Goal: Transaction & Acquisition: Purchase product/service

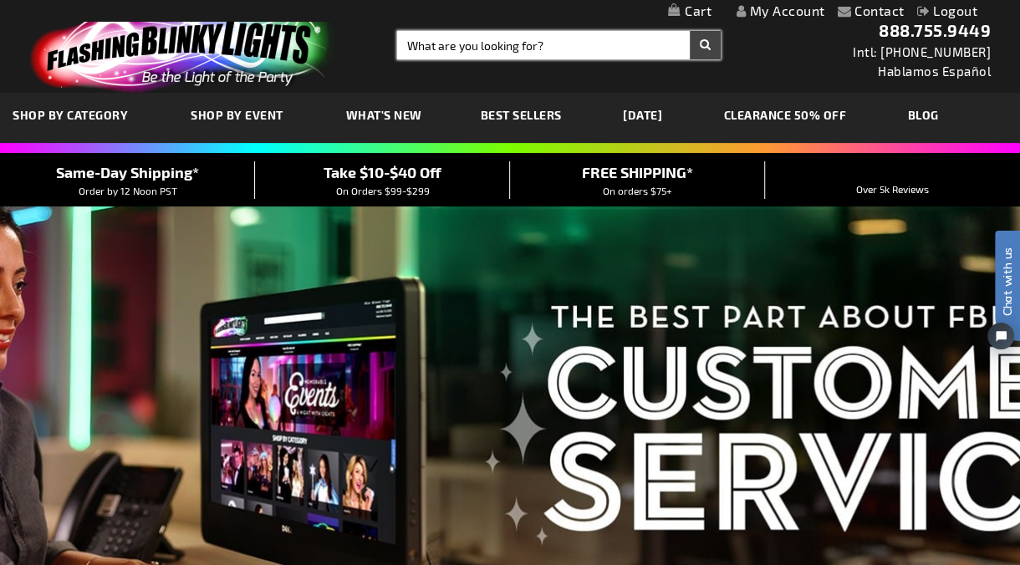
click at [538, 39] on input "Search" at bounding box center [559, 45] width 324 height 28
type input "12319"
click at [690, 31] on button "Search" at bounding box center [705, 45] width 31 height 28
click at [483, 50] on input "Search" at bounding box center [559, 45] width 324 height 28
type input "cube"
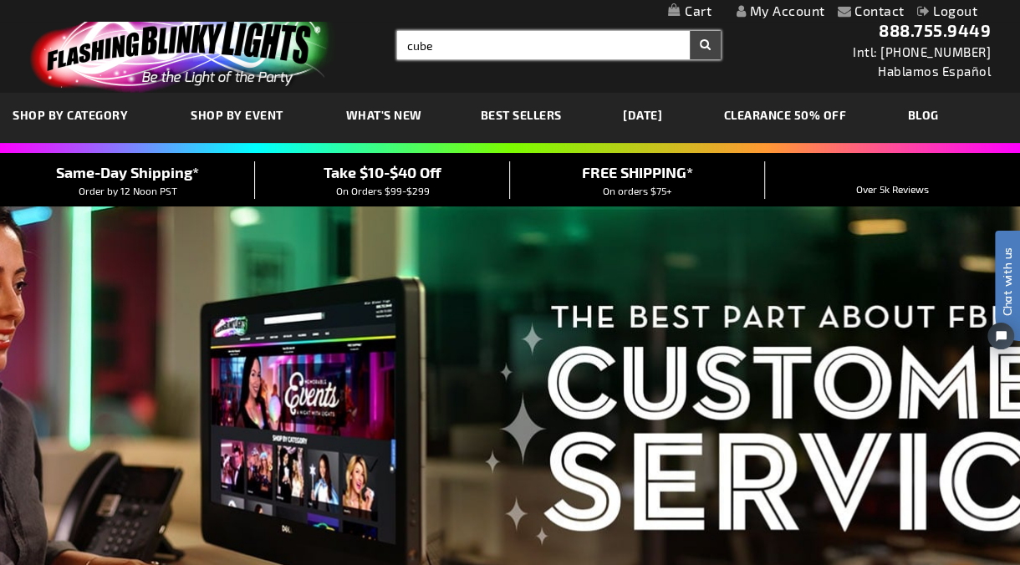
click at [690, 31] on button "Search" at bounding box center [705, 45] width 31 height 28
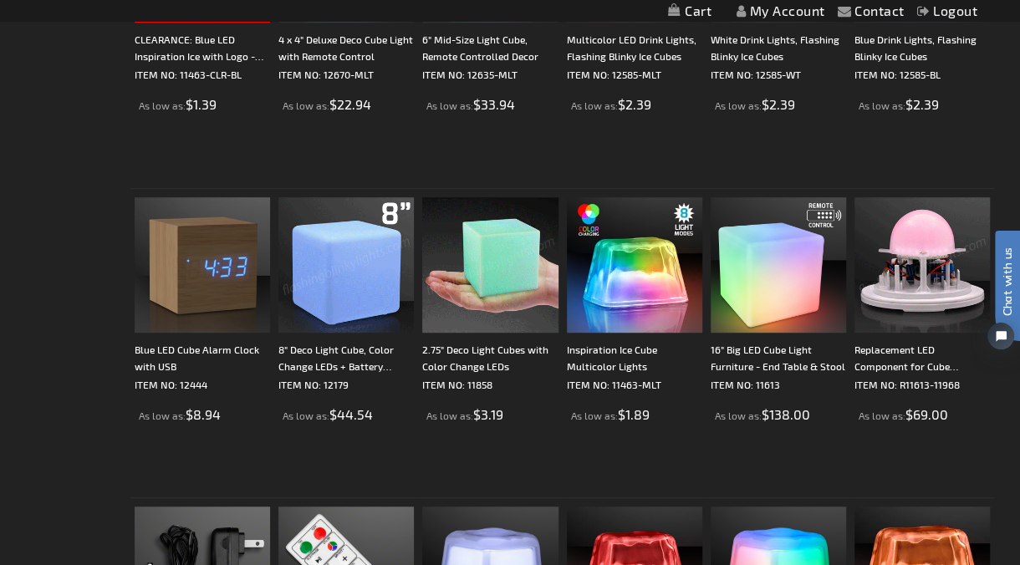
click at [496, 295] on img at bounding box center [489, 264] width 135 height 135
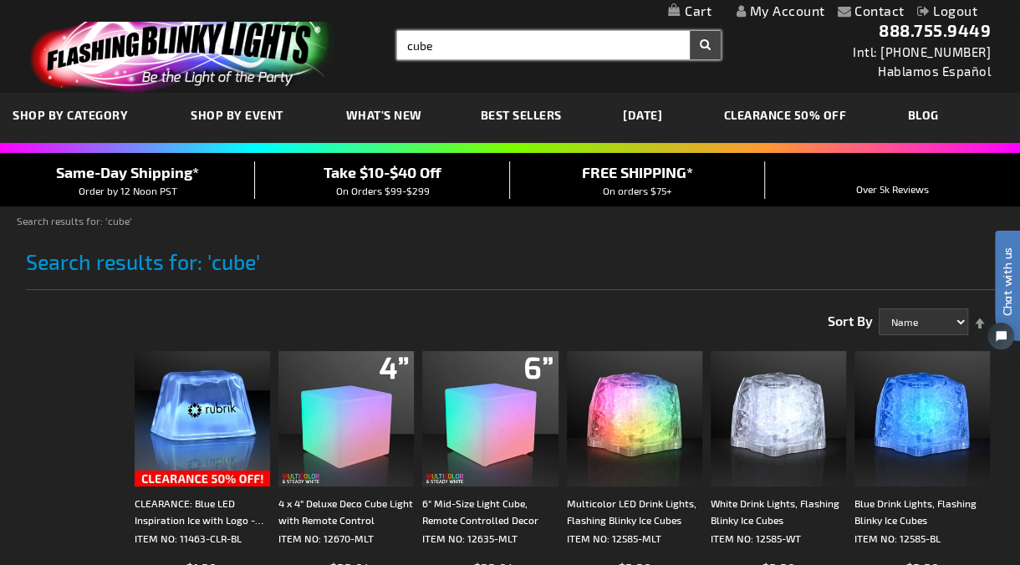
drag, startPoint x: 462, startPoint y: 49, endPoint x: 281, endPoint y: 24, distance: 182.4
click at [281, 24] on div "Toggle Nav Search Search cube × Search 888.755.9449 Intl: 818-753-8303 Hablamos…" at bounding box center [510, 46] width 1020 height 93
type input "bow tie"
click at [690, 31] on button "Search" at bounding box center [705, 45] width 31 height 28
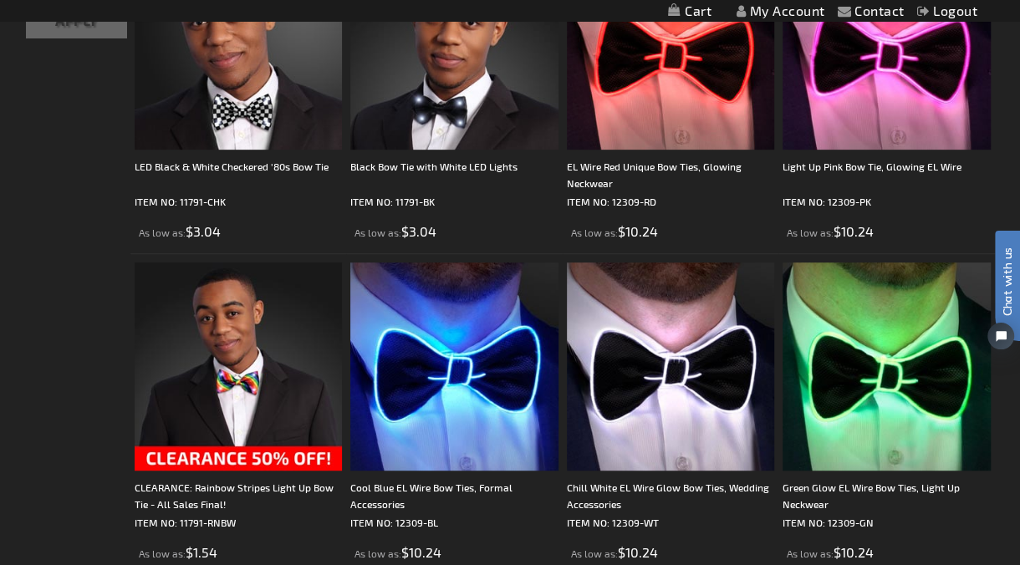
scroll to position [371, 0]
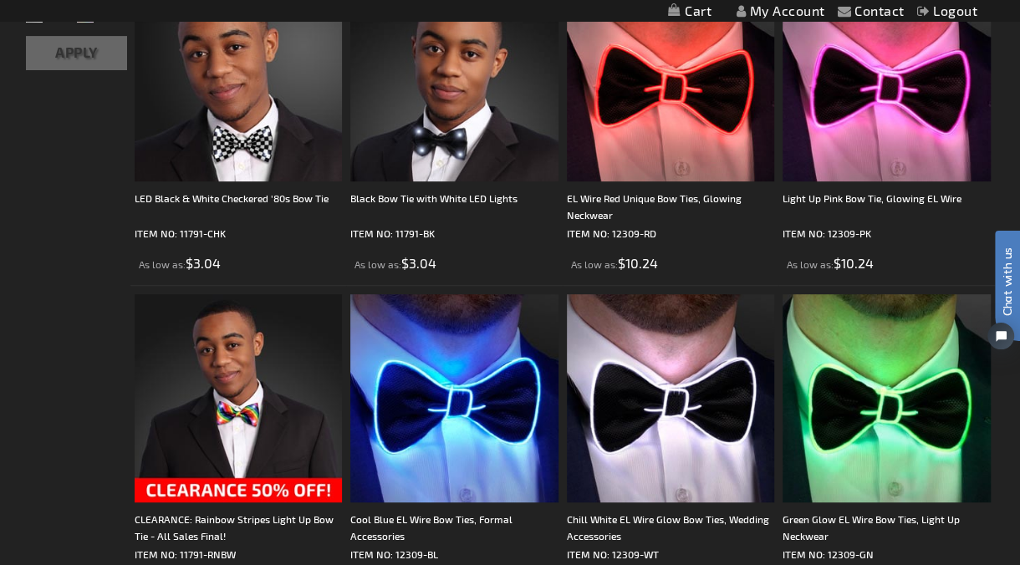
click at [74, 304] on div "Checkout as a new customer Creating an account has many benefits: See order and…" at bounding box center [510, 321] width 969 height 912
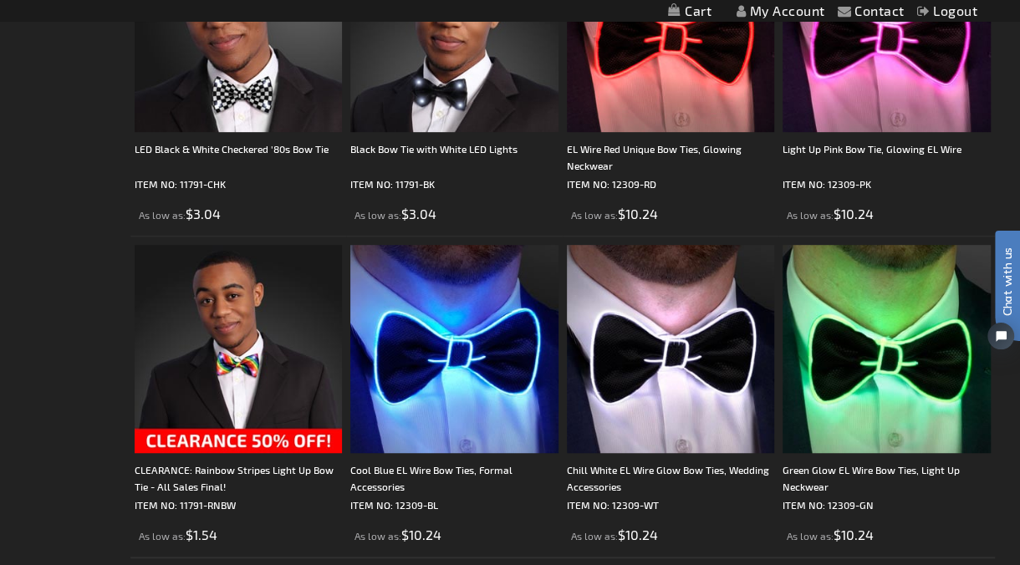
scroll to position [464, 0]
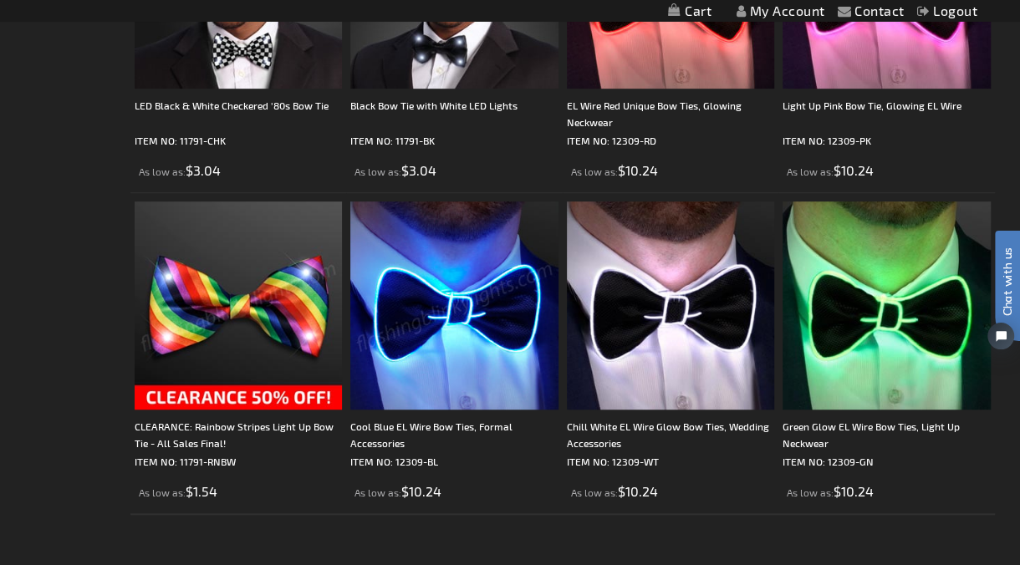
click at [450, 299] on img at bounding box center [453, 305] width 207 height 207
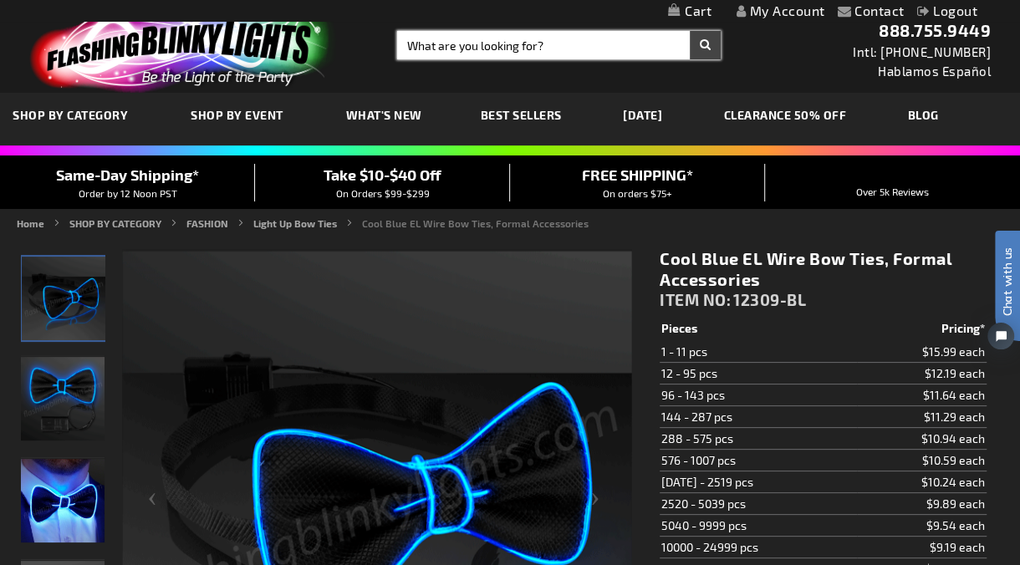
click at [494, 40] on input "Search" at bounding box center [559, 45] width 324 height 28
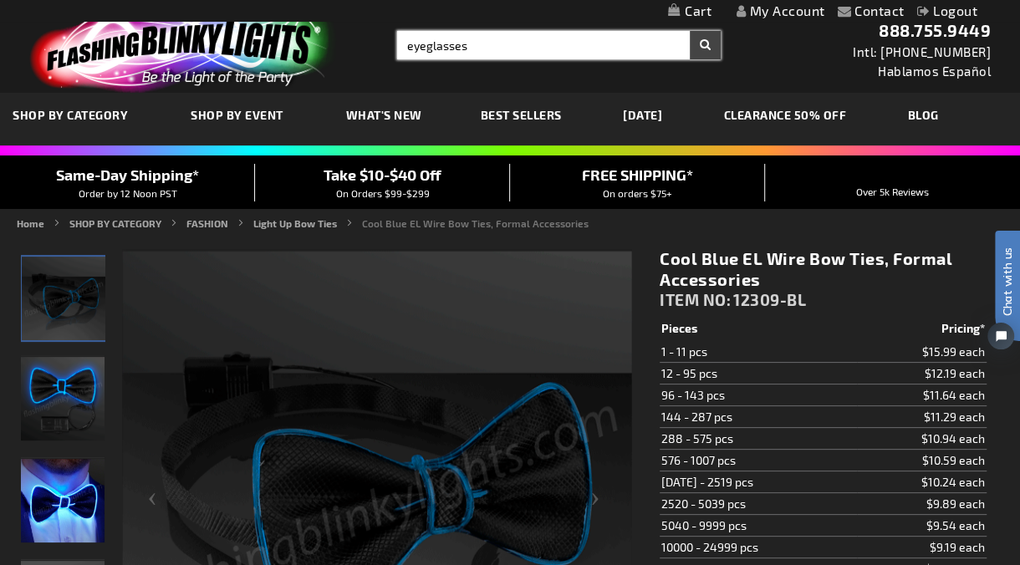
type input "eyeglasses"
click at [690, 31] on button "Search" at bounding box center [705, 45] width 31 height 28
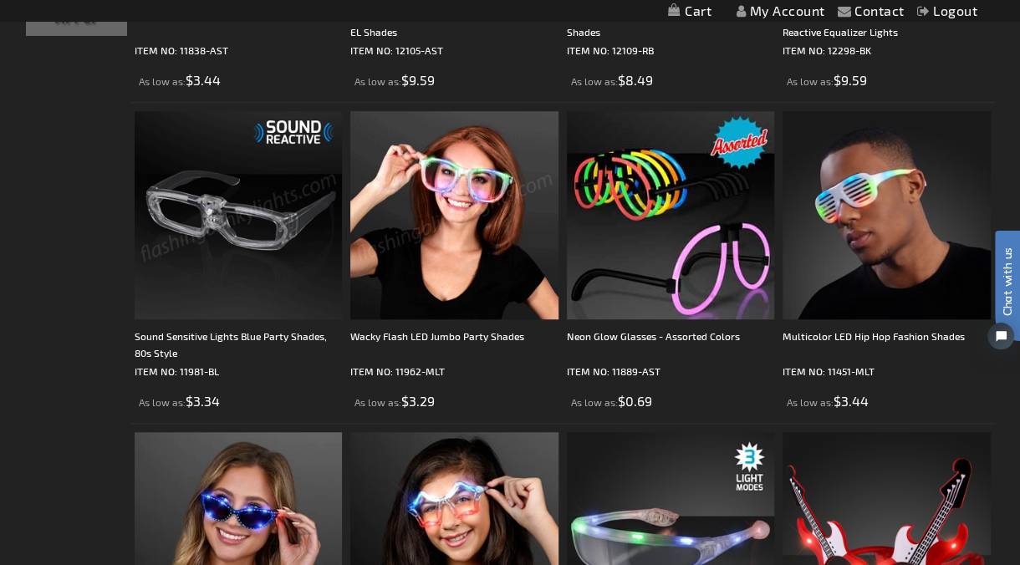
click at [385, 276] on img at bounding box center [453, 214] width 207 height 207
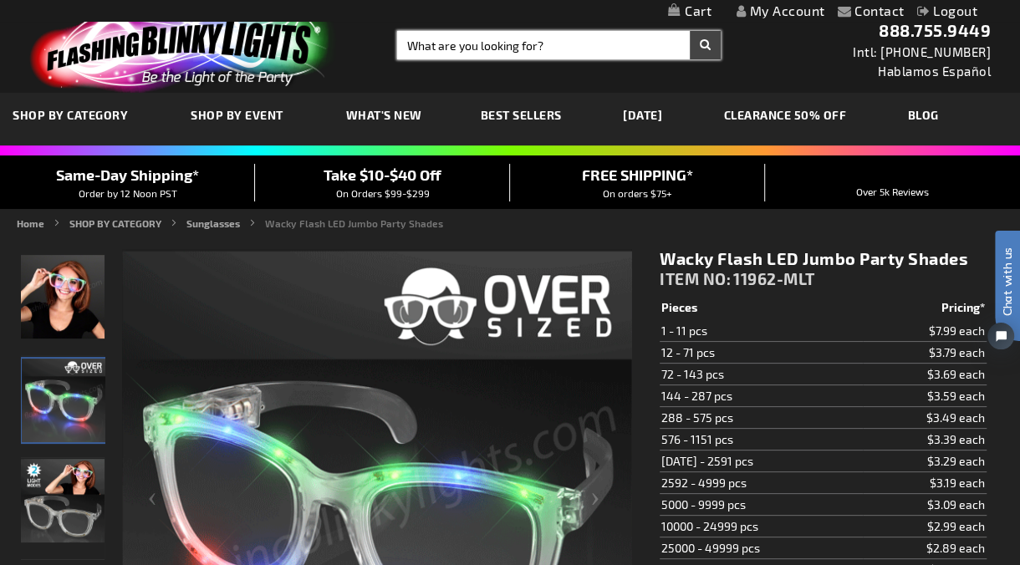
click at [513, 37] on input "Search" at bounding box center [559, 45] width 324 height 28
type input "boa"
click at [690, 31] on button "Search" at bounding box center [705, 45] width 31 height 28
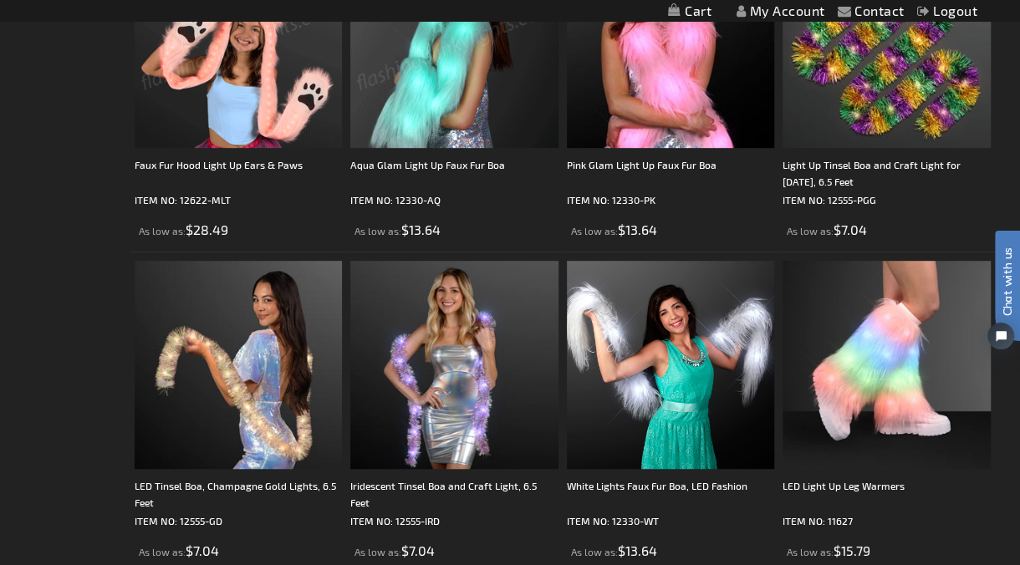
scroll to position [371, 0]
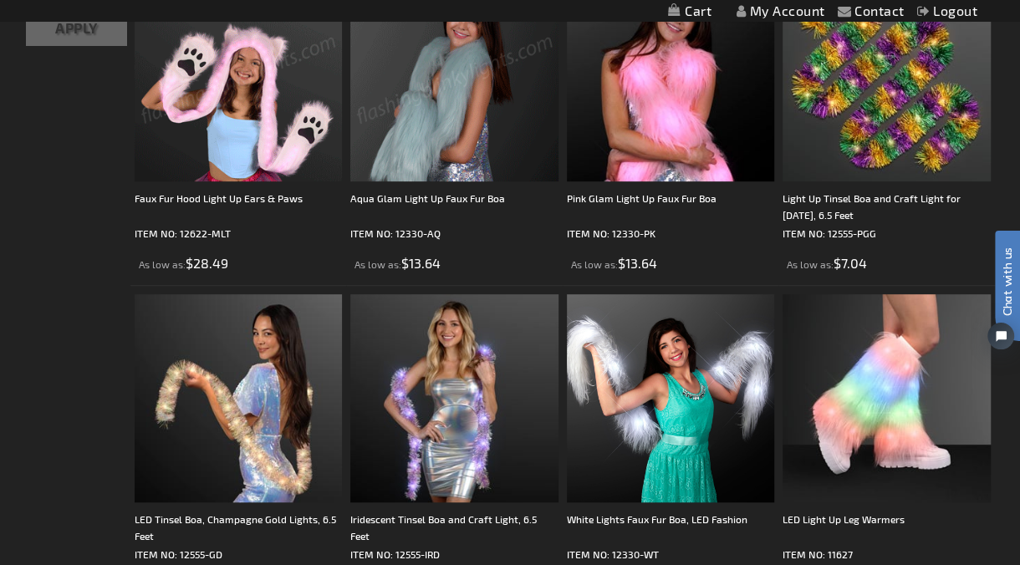
click at [477, 115] on img at bounding box center [453, 77] width 207 height 207
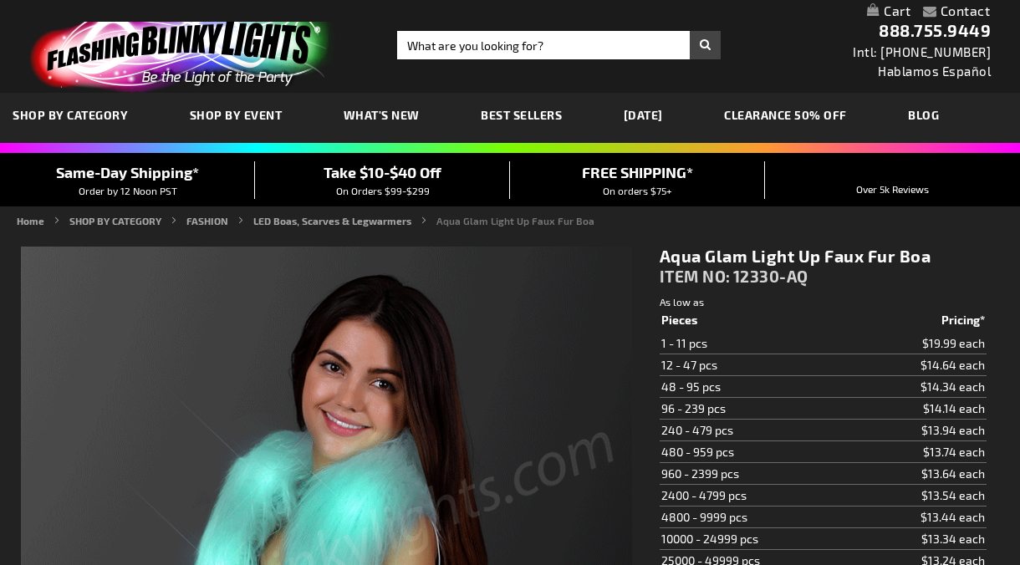
type input "5653"
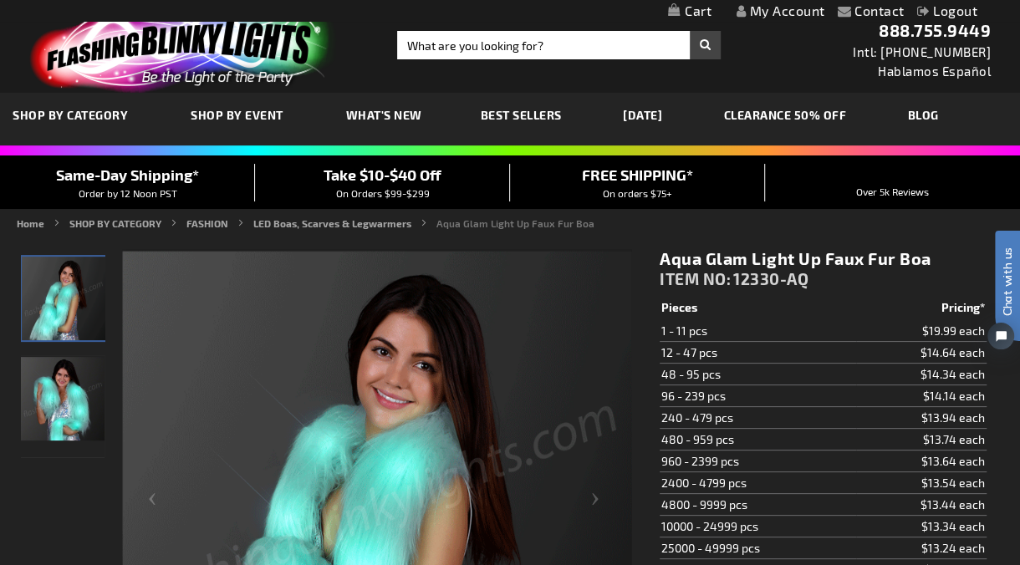
click at [246, 30] on img at bounding box center [180, 48] width 326 height 90
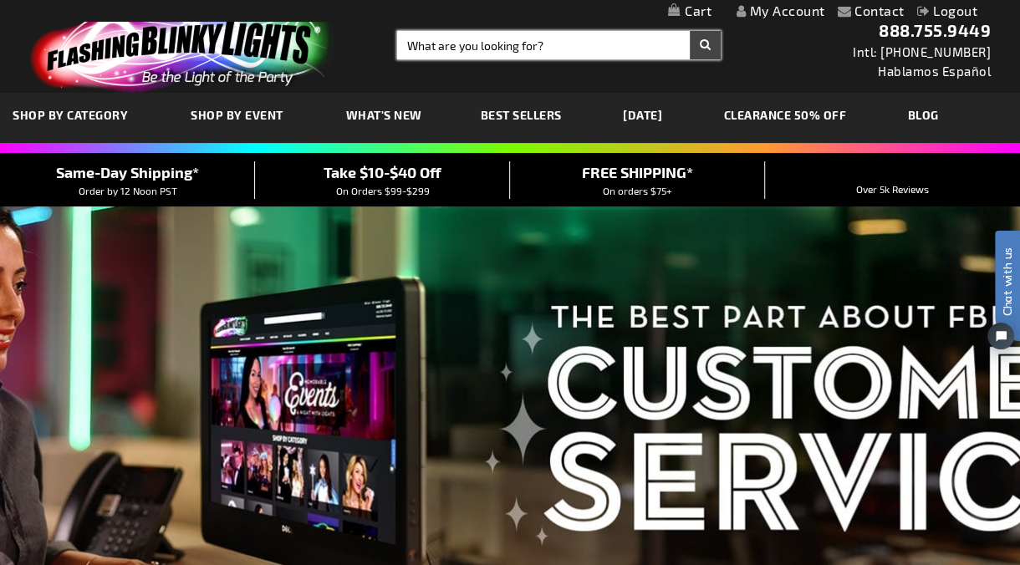
click at [457, 55] on input "Search" at bounding box center [559, 45] width 324 height 28
type input "11725"
click at [690, 31] on button "Search" at bounding box center [705, 45] width 31 height 28
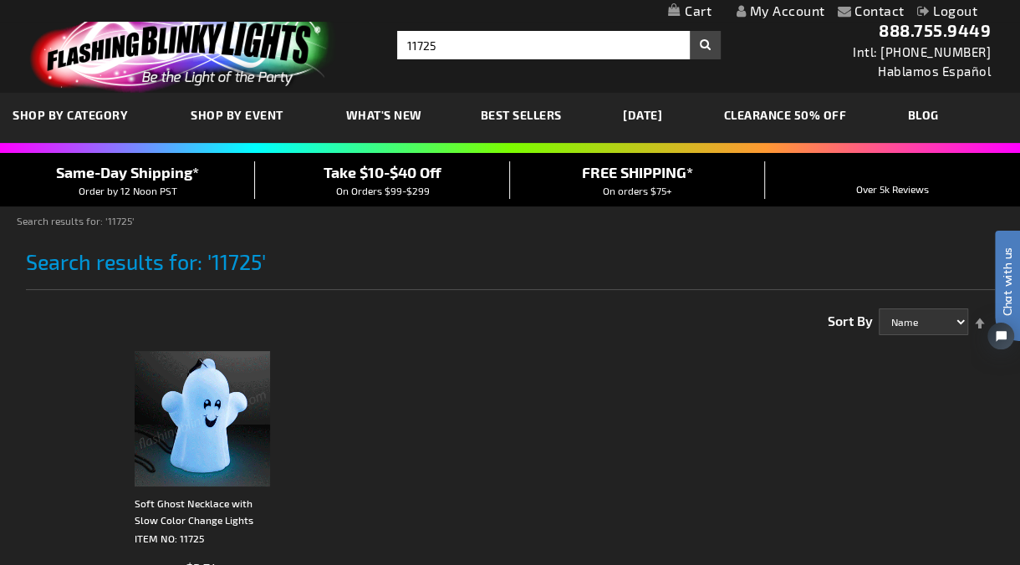
click at [217, 431] on img at bounding box center [202, 418] width 135 height 135
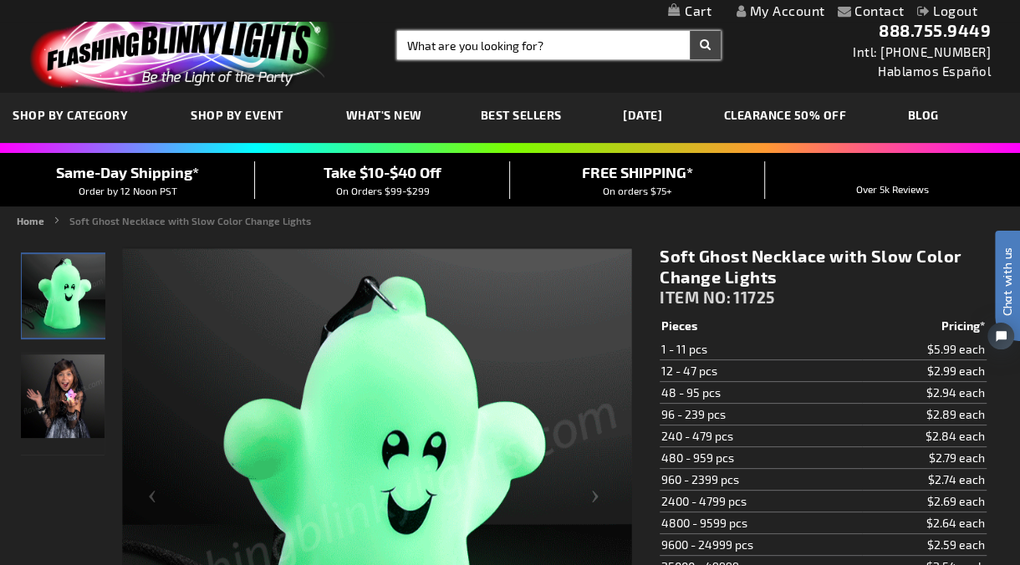
click at [489, 48] on input "Search" at bounding box center [559, 45] width 324 height 28
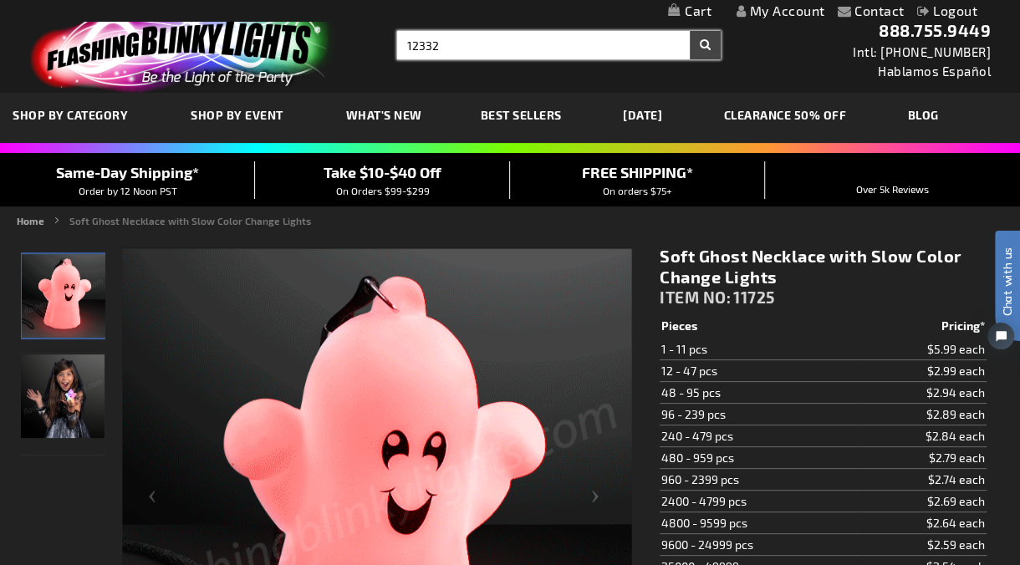
type input "12332"
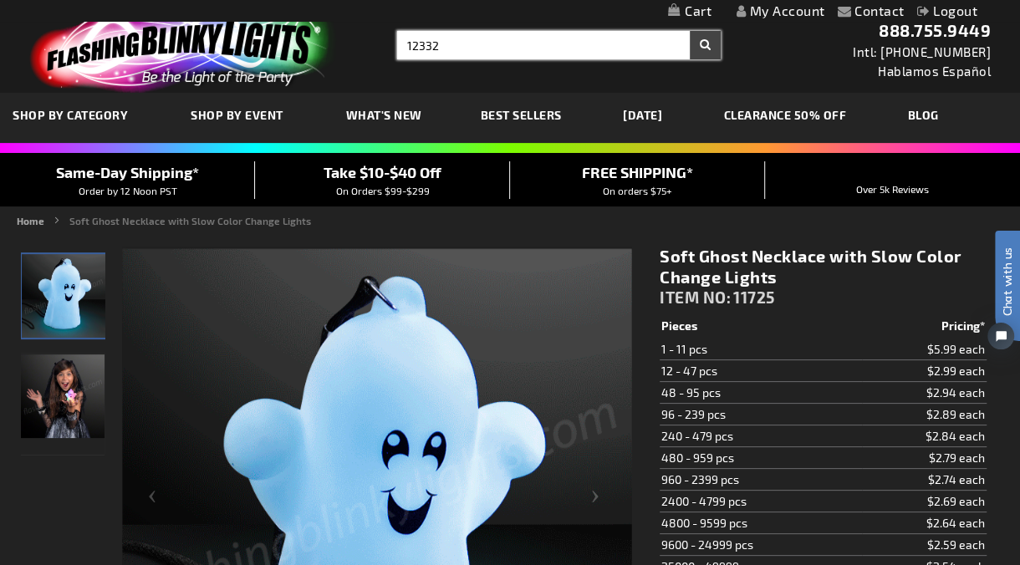
click at [690, 31] on button "Search" at bounding box center [705, 45] width 31 height 28
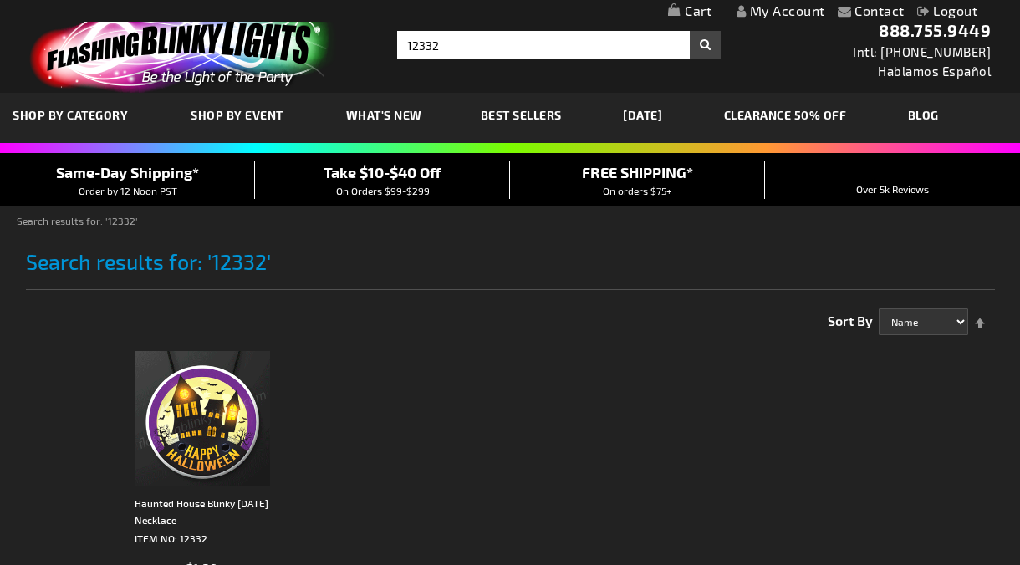
click at [197, 405] on img at bounding box center [202, 418] width 135 height 135
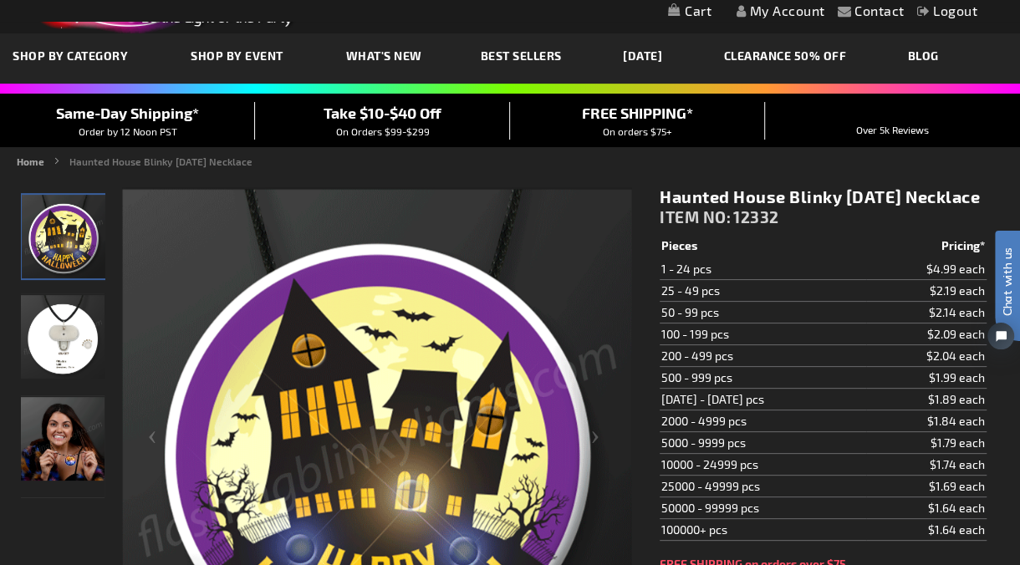
scroll to position [93, 0]
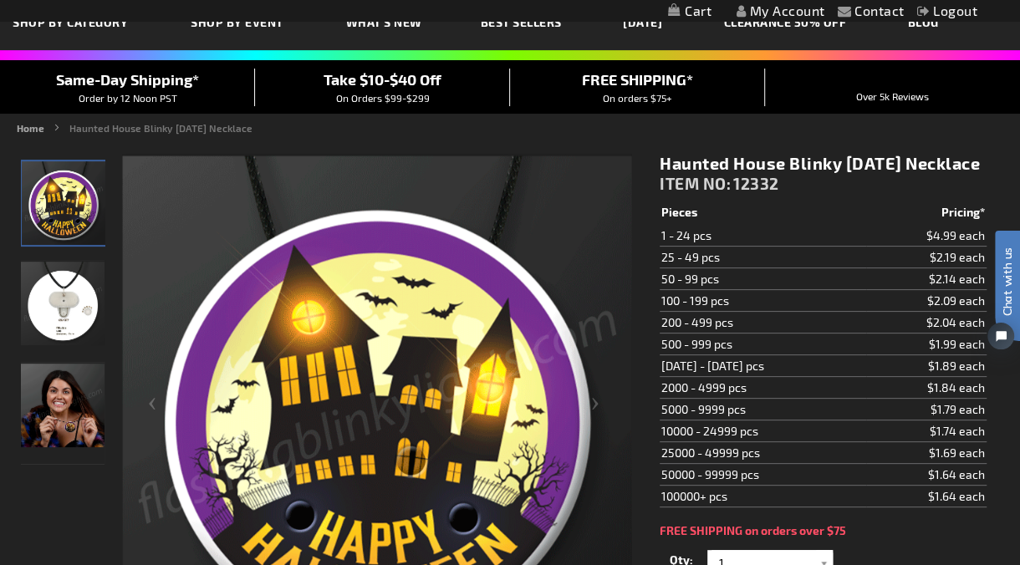
click at [41, 326] on img "Light Up Haunted House LED Halloween Necklace" at bounding box center [63, 304] width 84 height 84
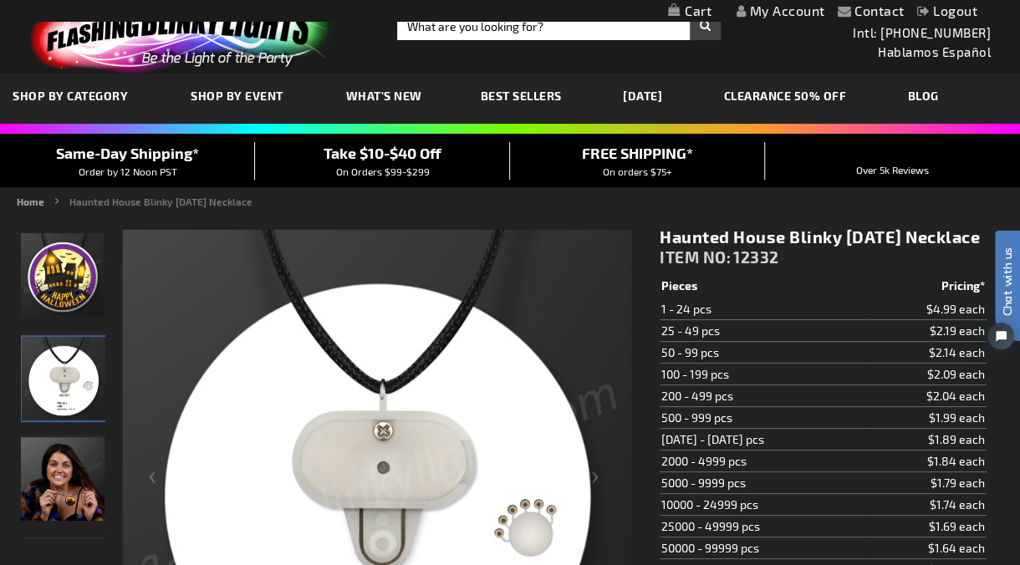
scroll to position [0, 0]
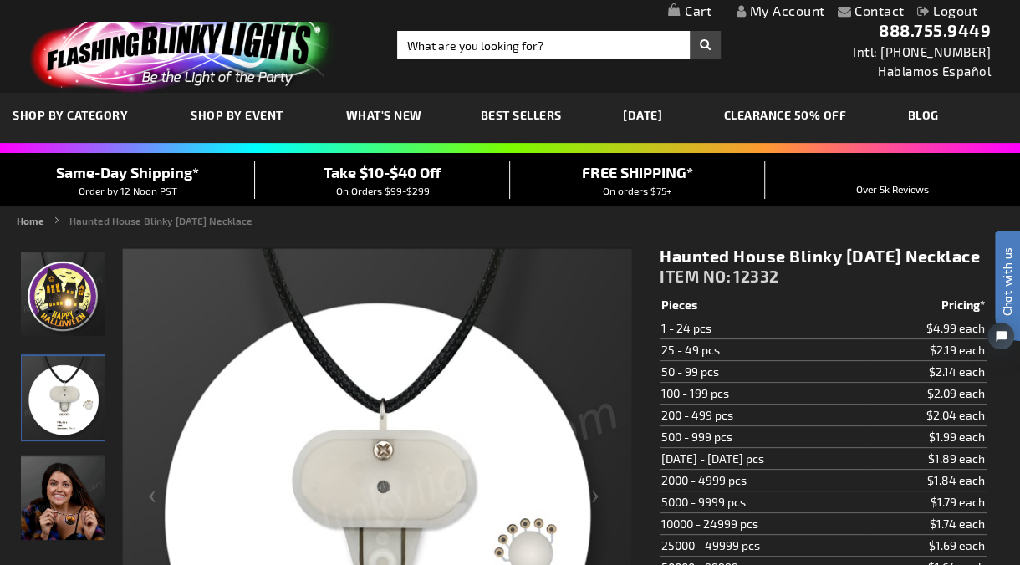
click at [731, 286] on span "ITEM NO:" at bounding box center [695, 276] width 71 height 19
click at [72, 289] on img "Light Up Haunted House LED Halloween Necklace" at bounding box center [63, 295] width 84 height 84
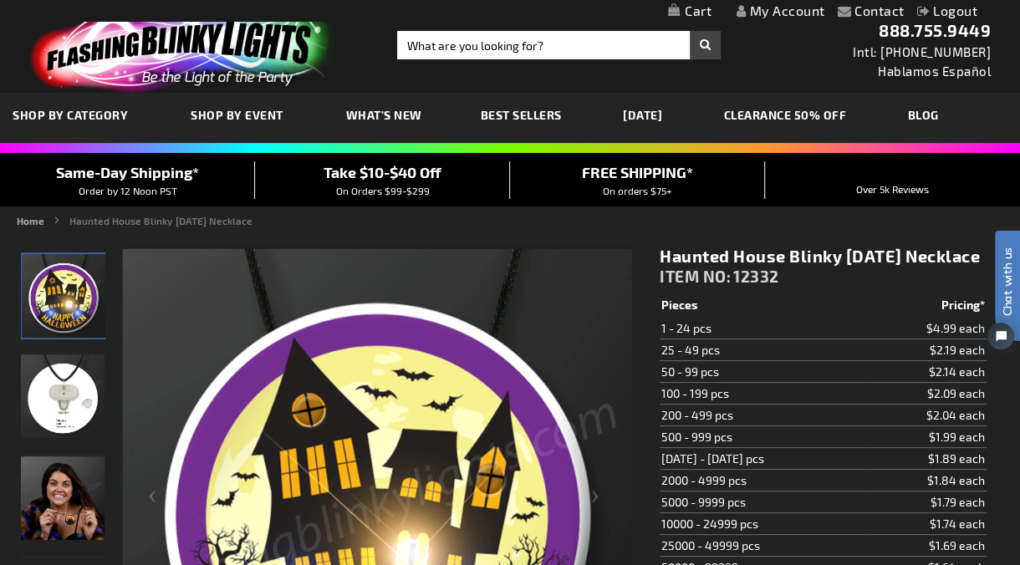
click at [759, 286] on span "12332" at bounding box center [756, 276] width 46 height 19
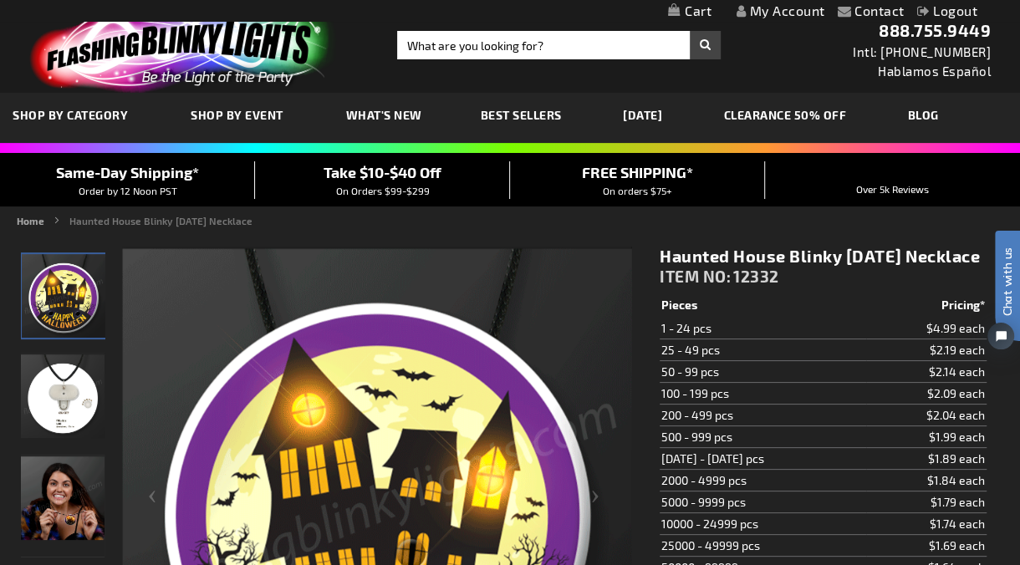
click at [692, 267] on h1 "Haunted House Blinky [DATE] Necklace" at bounding box center [823, 256] width 327 height 21
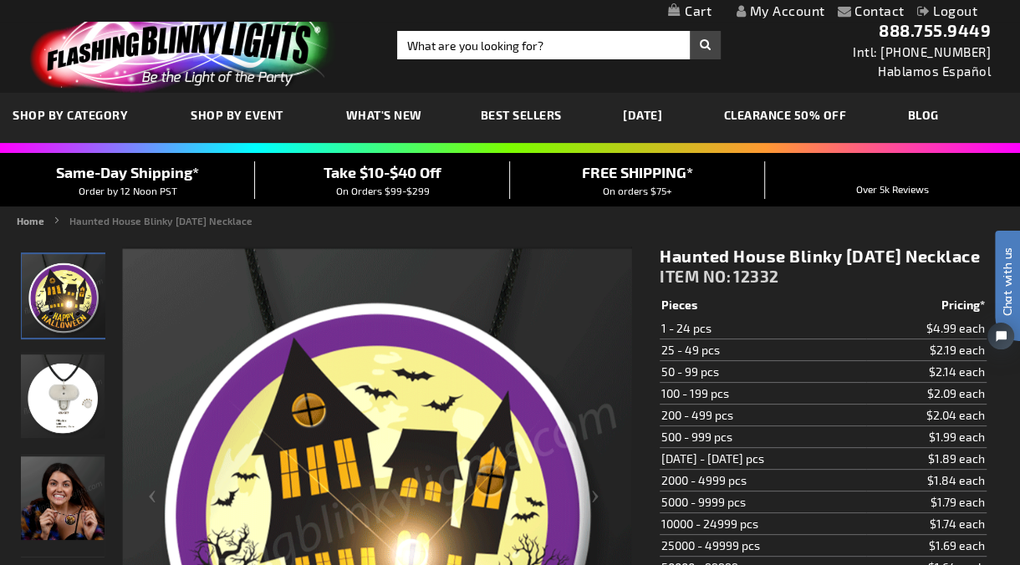
click at [744, 286] on span "12332" at bounding box center [756, 276] width 46 height 19
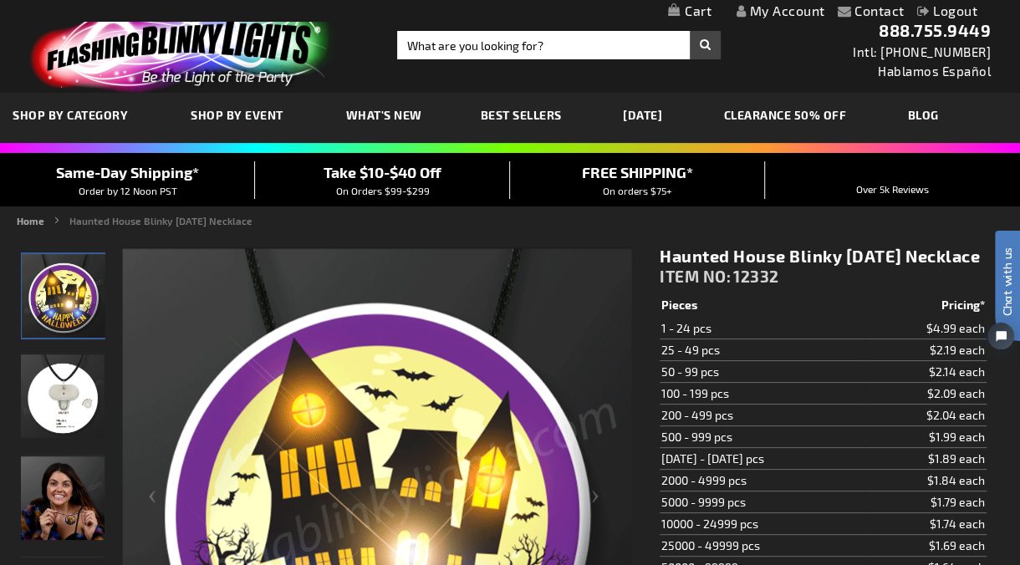
click at [726, 267] on h1 "Haunted House Blinky Halloween Necklace" at bounding box center [823, 256] width 327 height 21
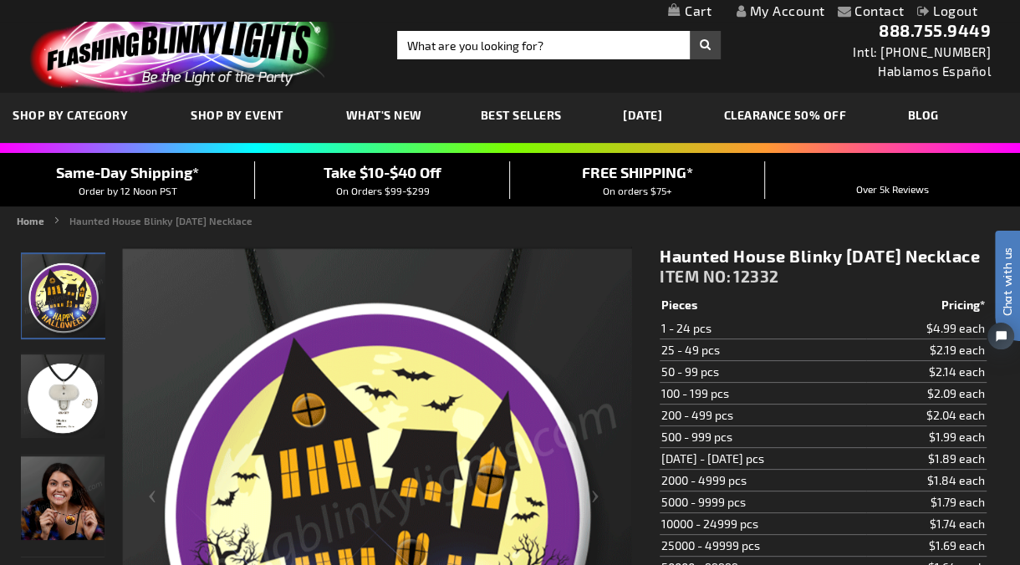
click at [236, 48] on img at bounding box center [180, 48] width 326 height 90
